Goal: Download file/media

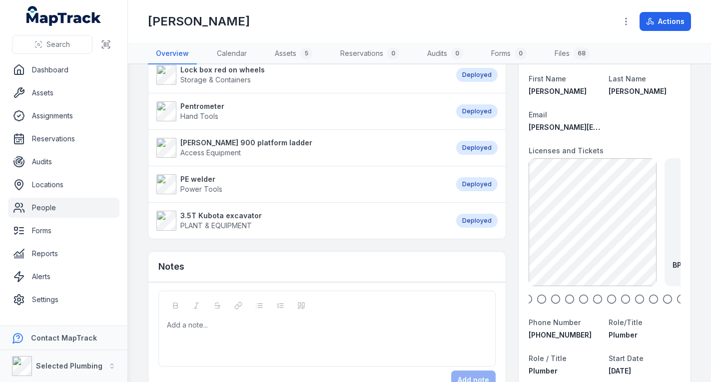
scroll to position [100, 0]
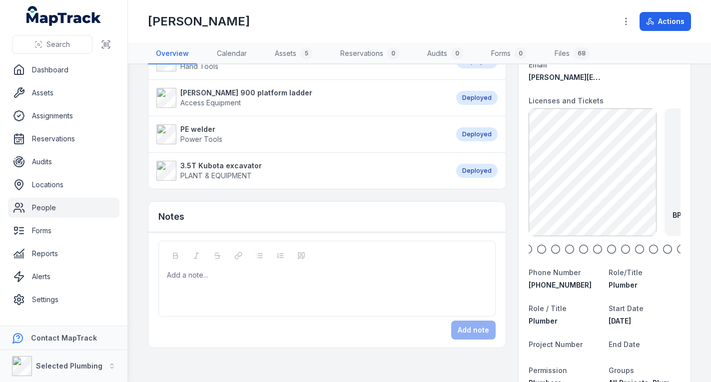
drag, startPoint x: 642, startPoint y: 244, endPoint x: 603, endPoint y: 238, distance: 39.0
click at [600, 238] on div "BP-Plumber Licence Front [DATE] 283.35 KB BP-Plumbers Licence Back [DATE] 358.2…" at bounding box center [605, 181] width 152 height 146
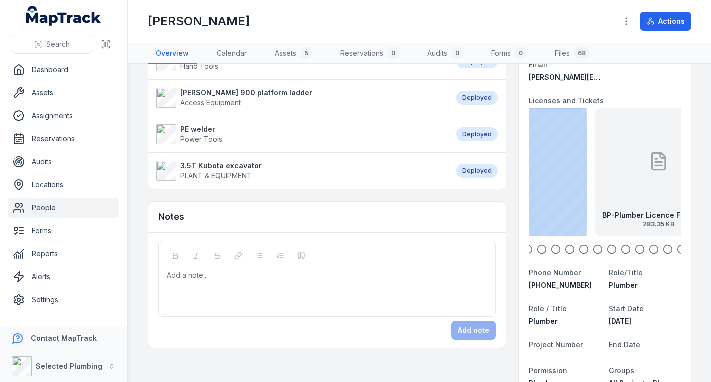
drag, startPoint x: 663, startPoint y: 213, endPoint x: 558, endPoint y: 208, distance: 105.6
click at [558, 208] on div "BP-Plumber Licence Front [DATE] 283.35 KB BP-Plumbers Licence Back [DATE] 358.2…" at bounding box center [534, 172] width 152 height 128
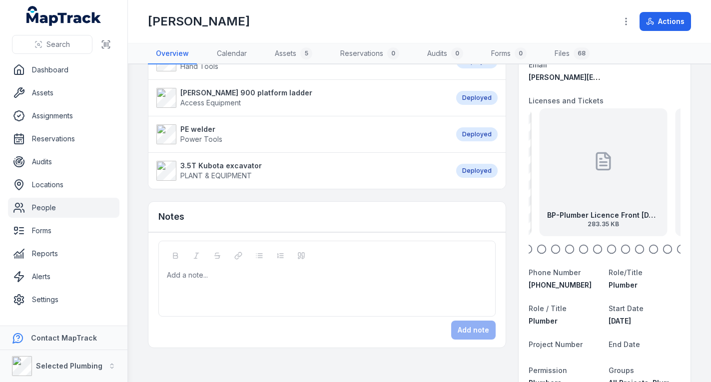
click at [602, 217] on strong "BP-Plumber Licence Front [DATE]" at bounding box center [603, 215] width 112 height 10
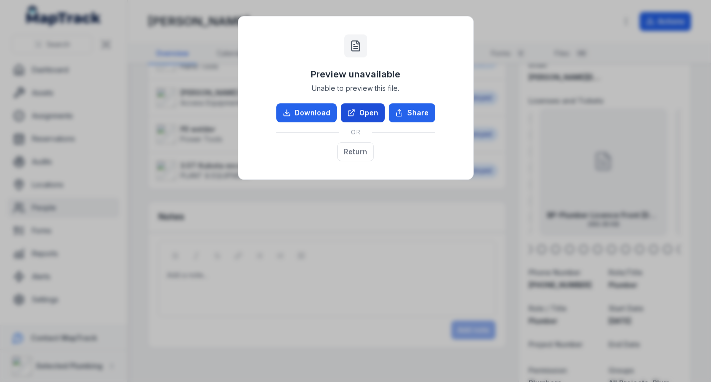
click at [364, 111] on link "Open" at bounding box center [363, 112] width 44 height 19
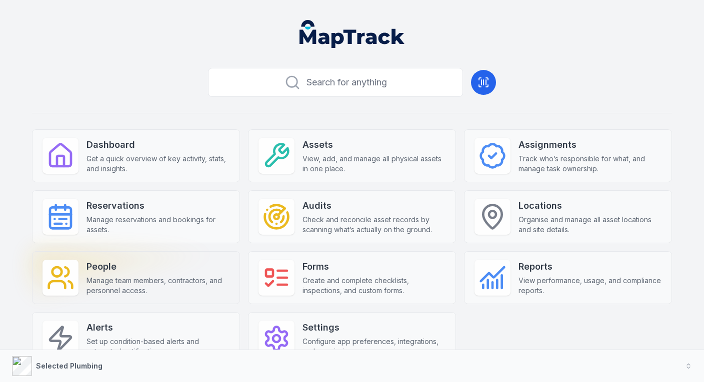
click at [157, 266] on strong "People" at bounding box center [157, 267] width 143 height 14
